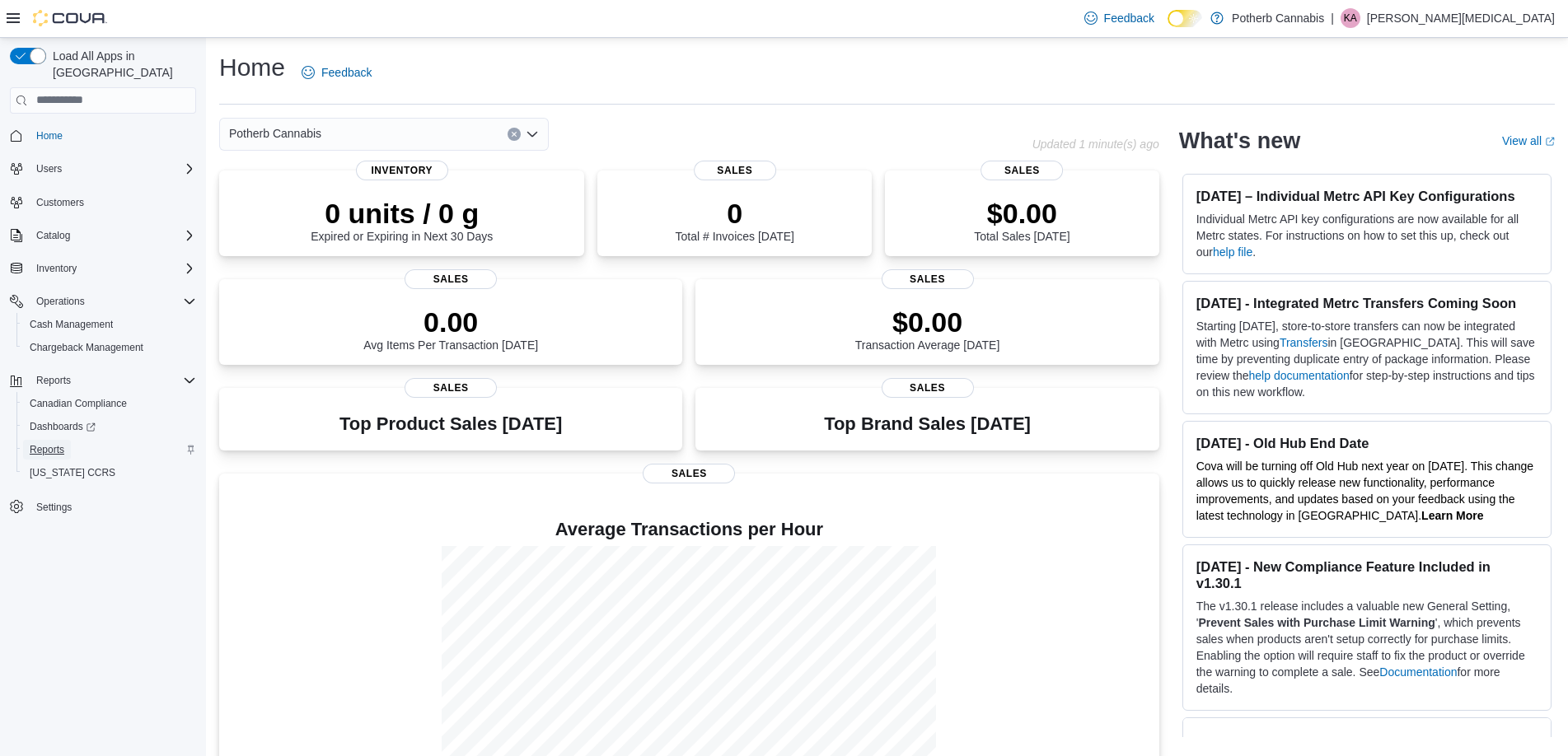
click at [43, 443] on span "Reports" at bounding box center [47, 449] width 34 height 13
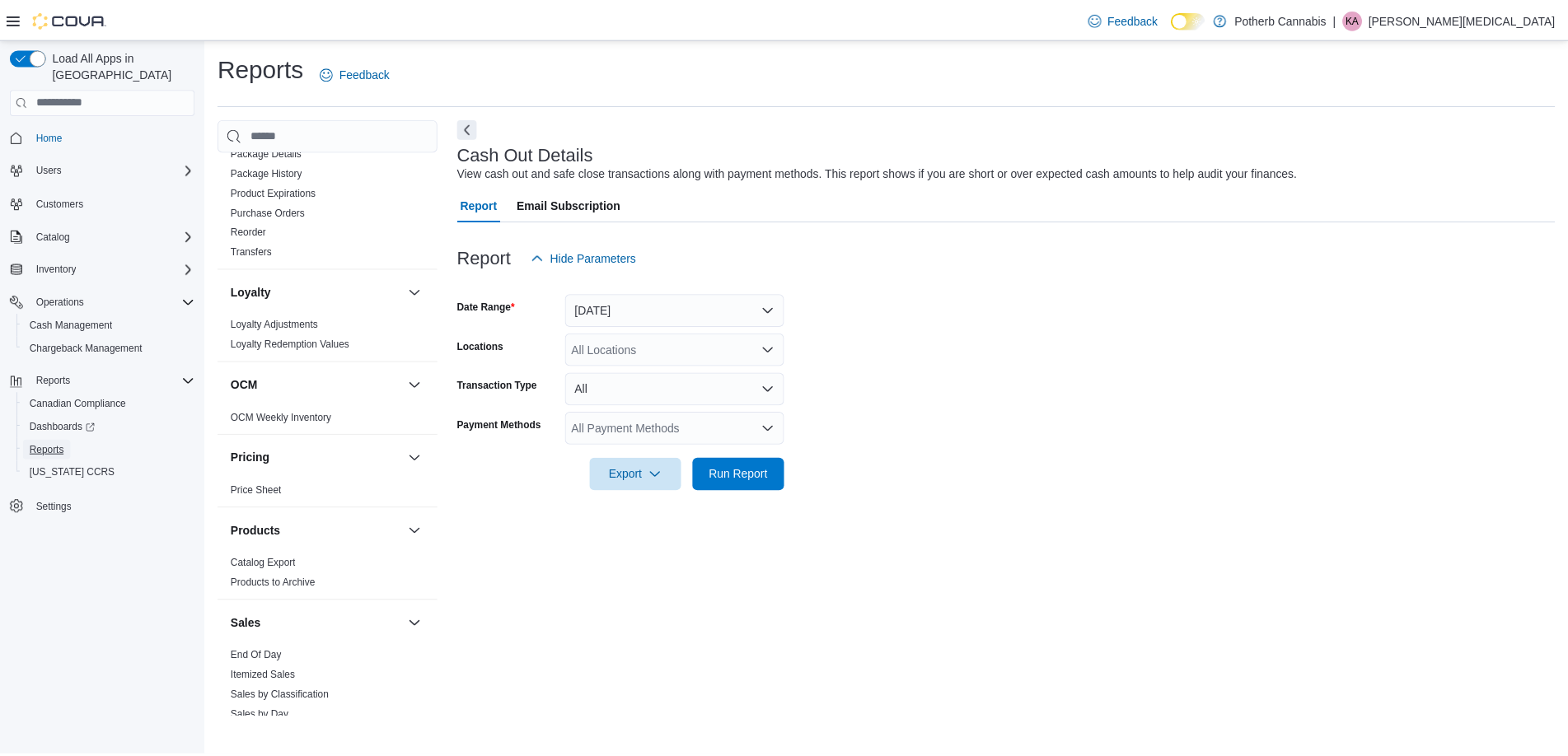
scroll to position [1133, 0]
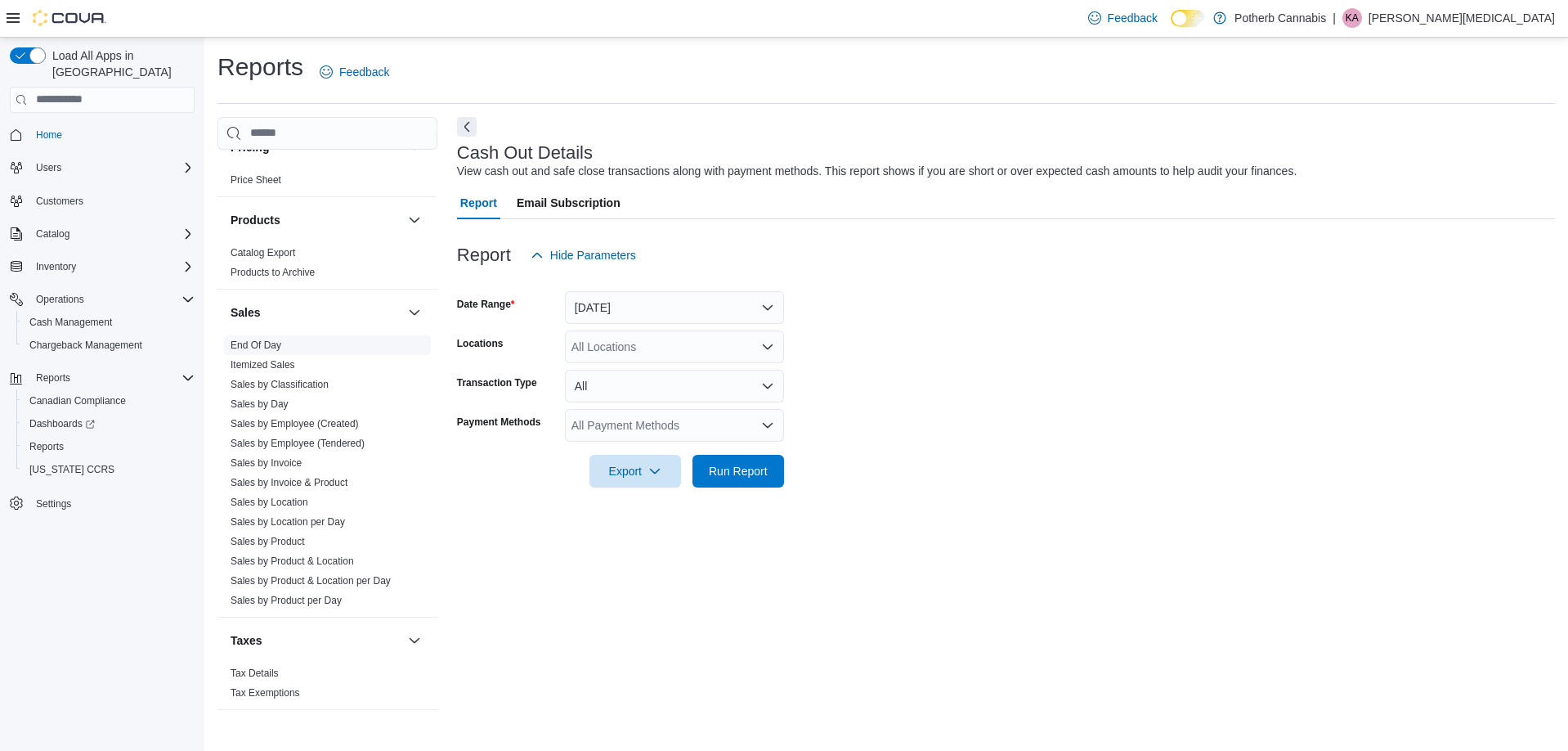
click at [259, 340] on link "End Of Day" at bounding box center [256, 345] width 51 height 11
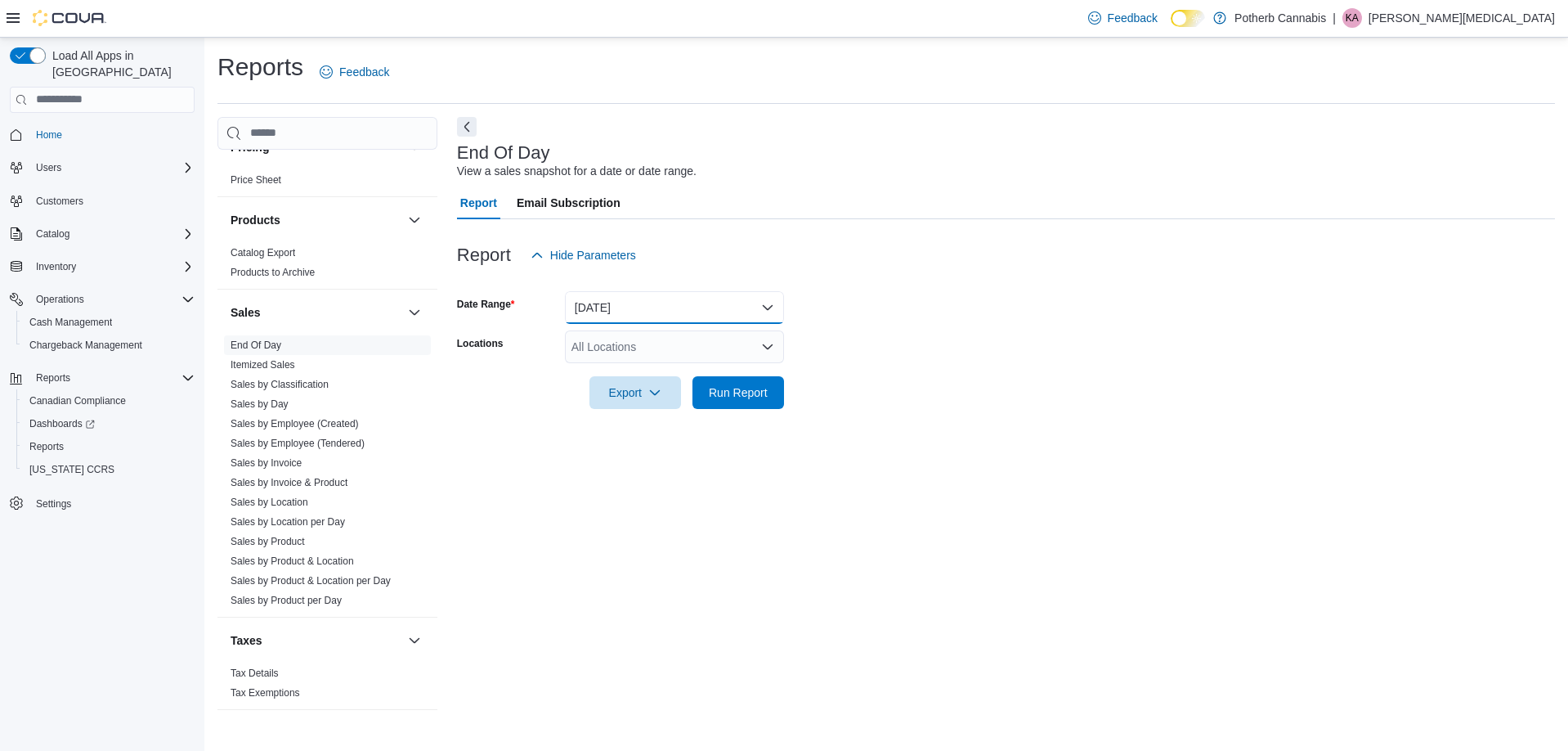
click at [698, 292] on button "[DATE]" at bounding box center [674, 308] width 219 height 33
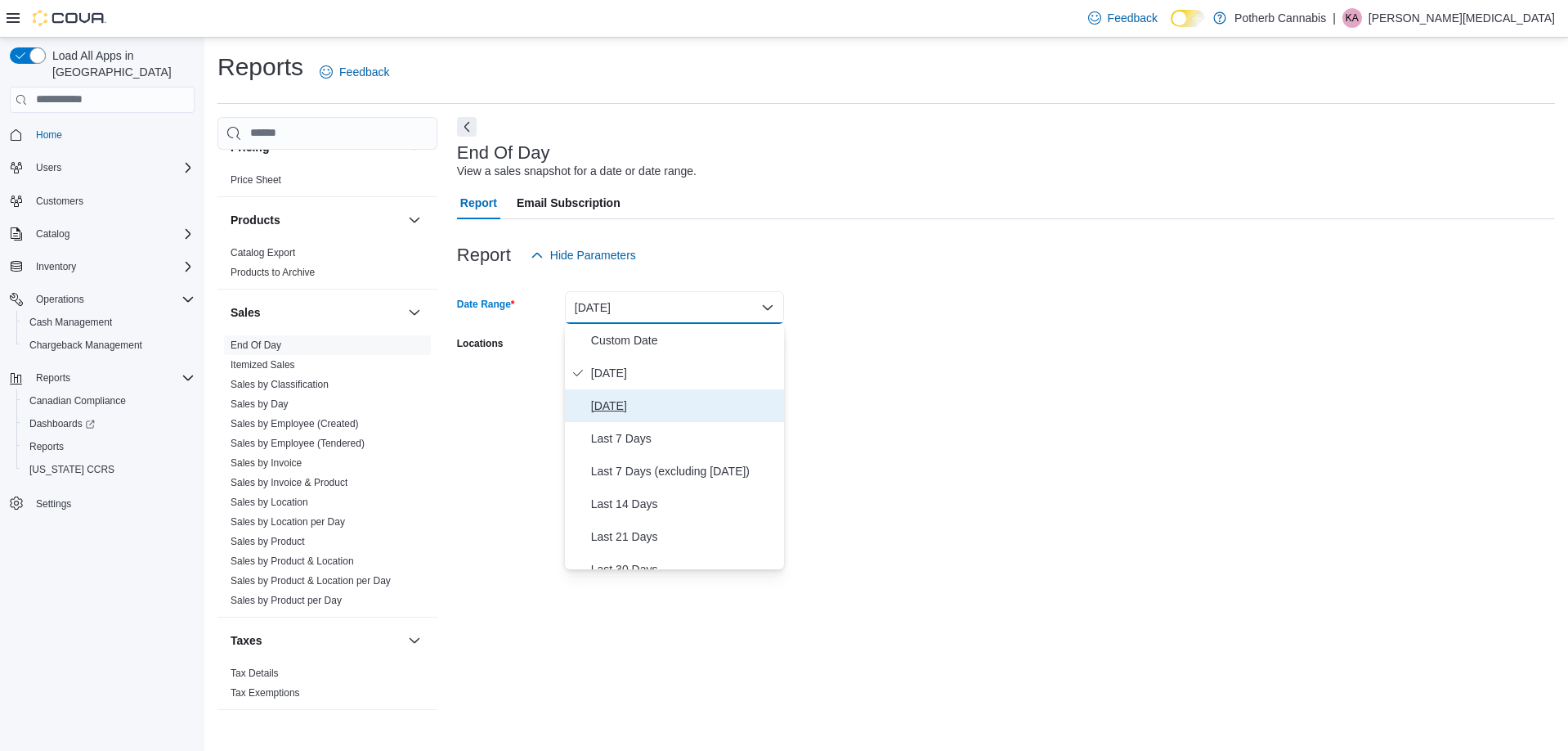
click at [677, 393] on button "[DATE]" at bounding box center [674, 406] width 219 height 33
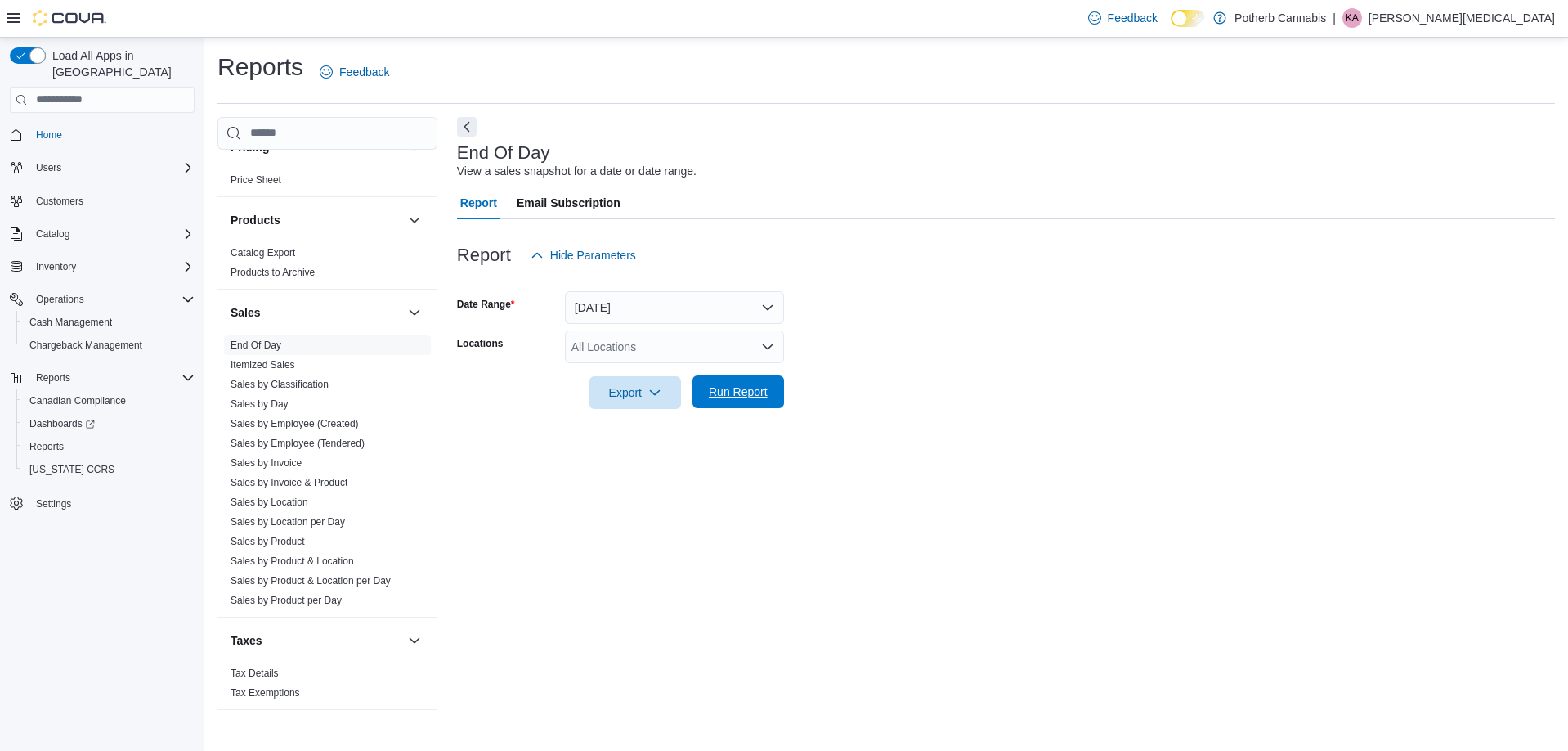
click at [751, 393] on span "Run Report" at bounding box center [738, 392] width 58 height 16
